Goal: Book appointment/travel/reservation

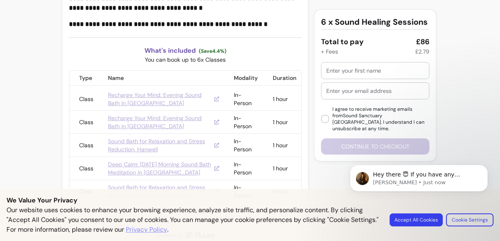
scroll to position [752, 0]
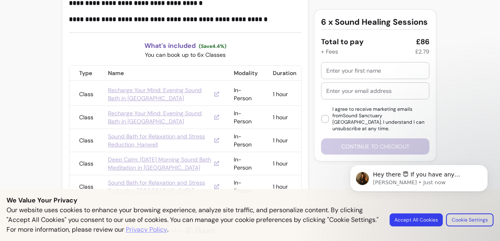
click at [159, 137] on link "Sound Bath for Relaxation and Stress Reduction, Hanwell" at bounding box center [163, 140] width 111 height 16
click at [170, 134] on link "Sound Bath for Relaxation and Stress Reduction, Hanwell" at bounding box center [163, 140] width 111 height 16
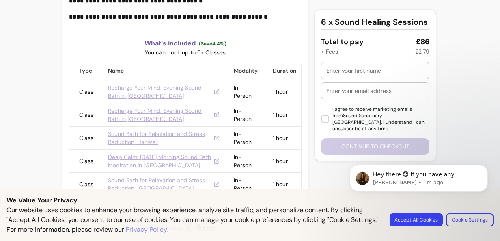
scroll to position [757, 0]
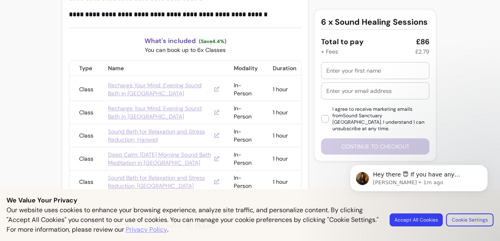
drag, startPoint x: 500, startPoint y: 184, endPoint x: 500, endPoint y: 167, distance: 16.2
click at [500, 167] on html "Hey there 😇 If you have any question about what you can do with Fluum, I'm here…" at bounding box center [419, 192] width 162 height 89
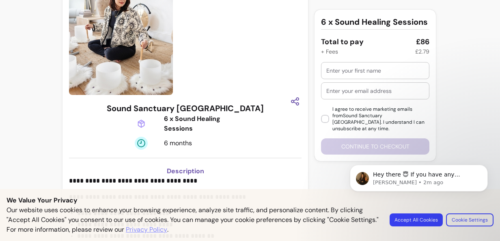
scroll to position [0, 0]
